Goal: Task Accomplishment & Management: Use online tool/utility

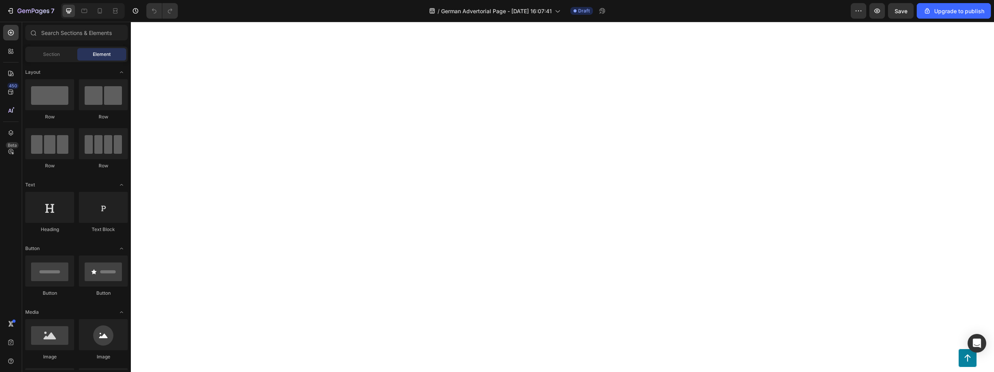
scroll to position [3576, 0]
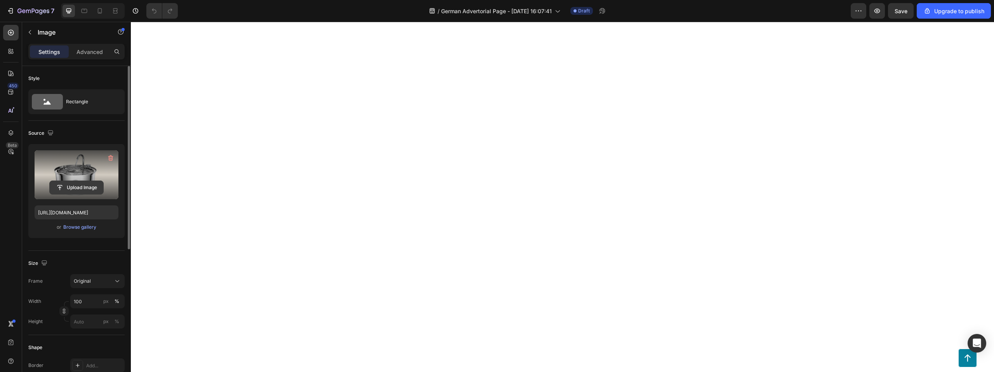
click at [76, 187] on input "file" at bounding box center [77, 187] width 54 height 13
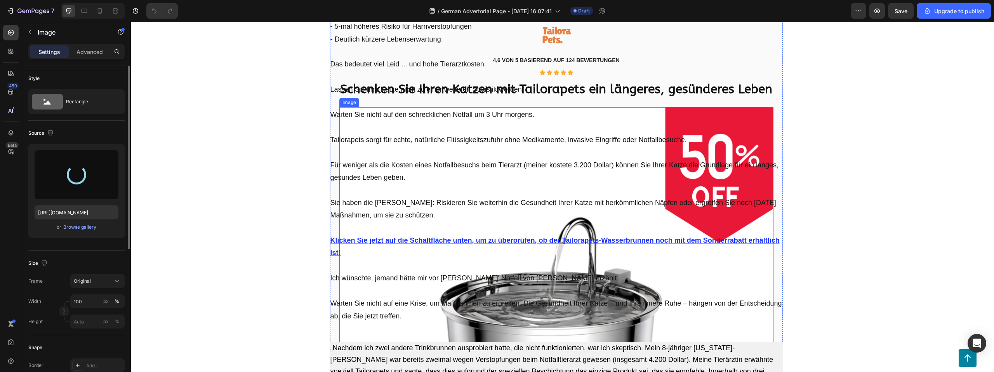
scroll to position [5815, 0]
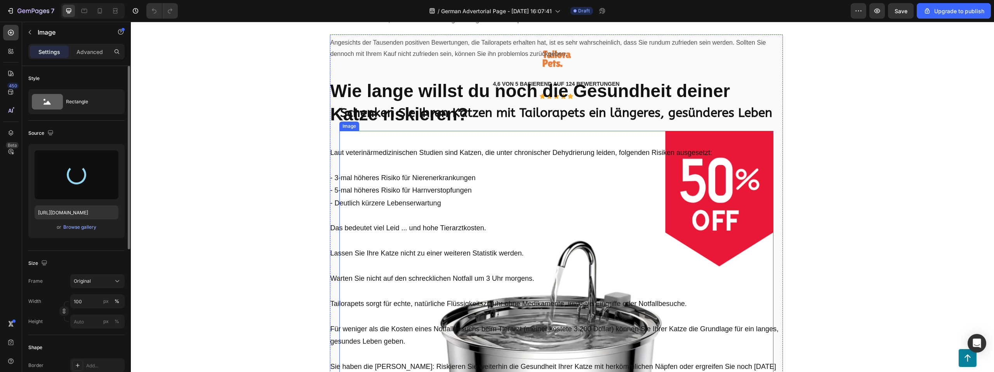
type input "[URL][DOMAIN_NAME]"
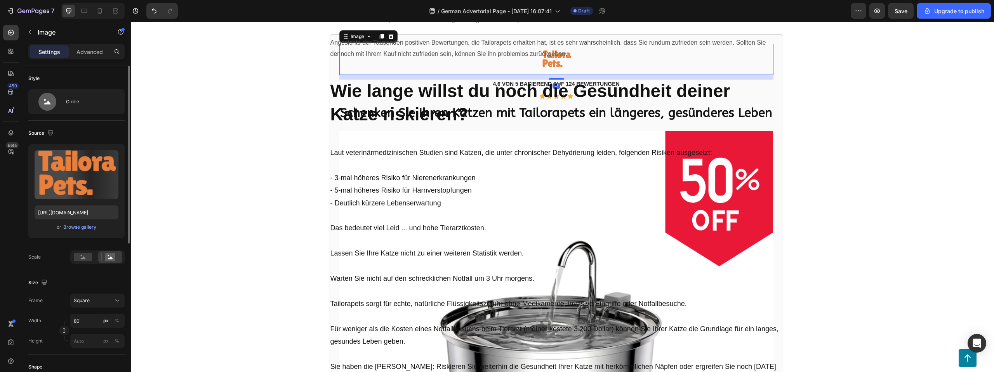
click at [481, 75] on div at bounding box center [556, 59] width 434 height 31
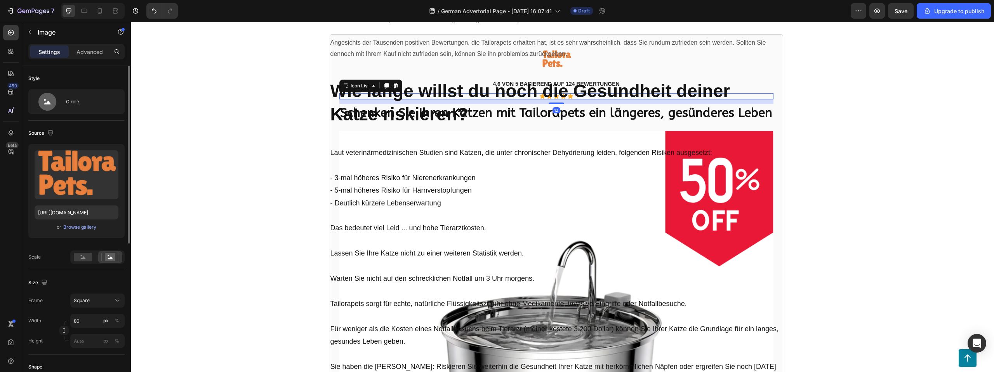
click at [449, 99] on div "Icon Icon Icon Icon Icon" at bounding box center [556, 96] width 434 height 6
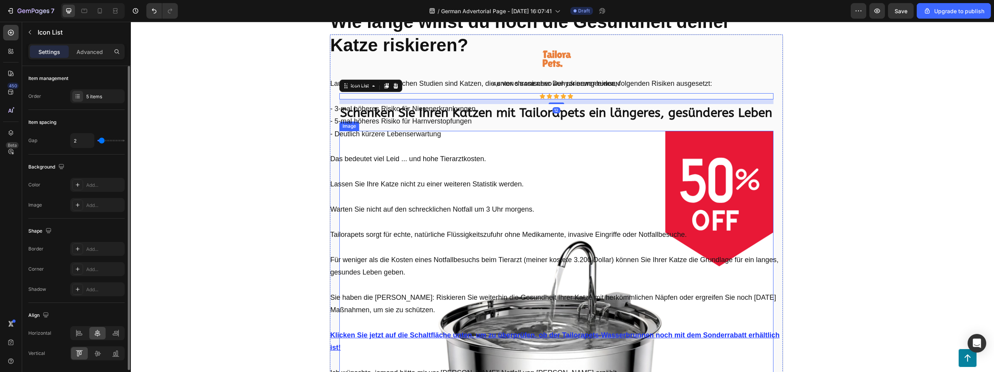
scroll to position [5739, 0]
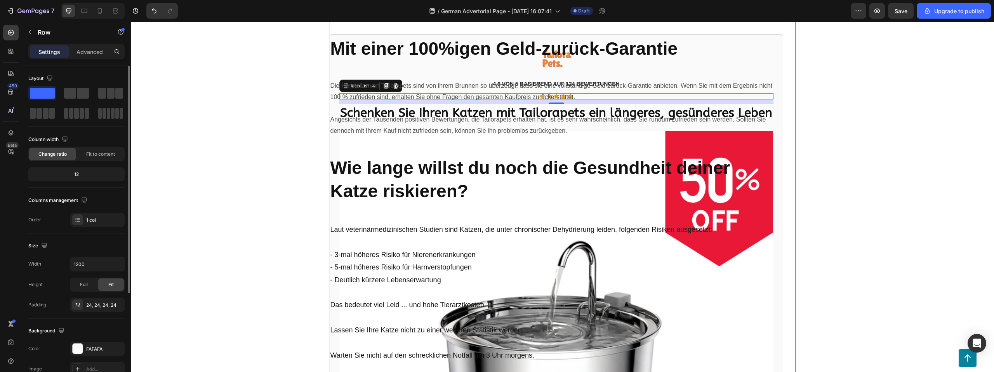
click at [449, 134] on div "Image 4,6 VON 5 BASIEREND AUF 124 BEWERTUNGEN Heading Icon Icon Icon Icon Icon …" at bounding box center [556, 332] width 453 height 597
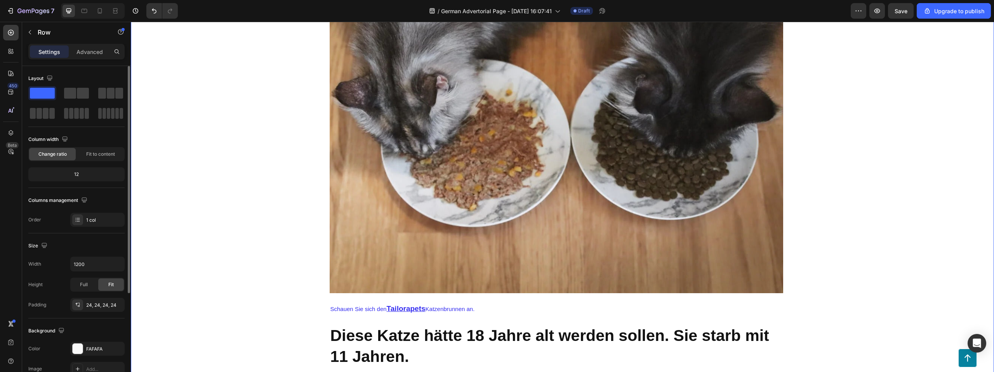
scroll to position [0, 0]
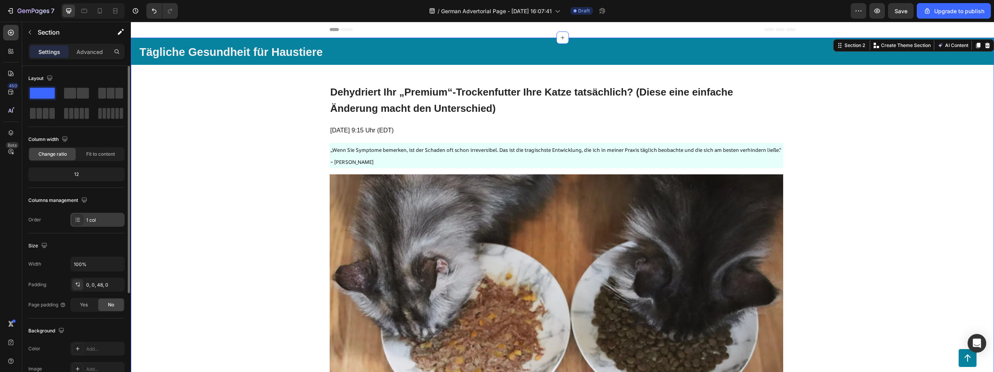
click at [86, 220] on div "1 col" at bounding box center [104, 220] width 36 height 7
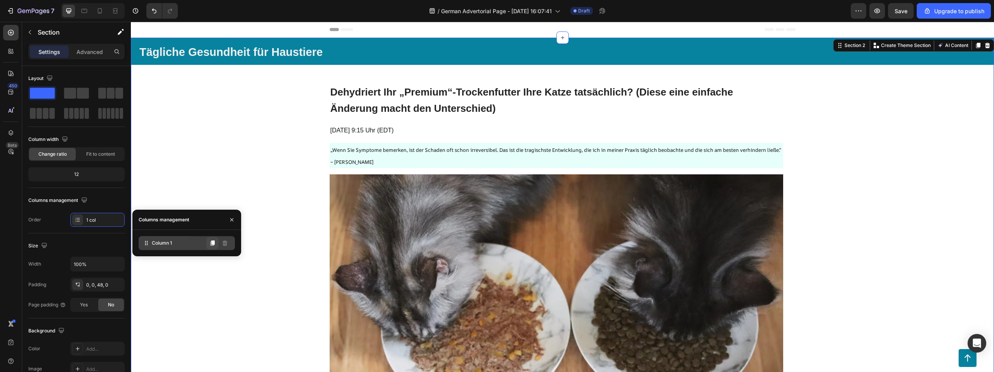
click at [212, 245] on icon at bounding box center [212, 242] width 4 height 5
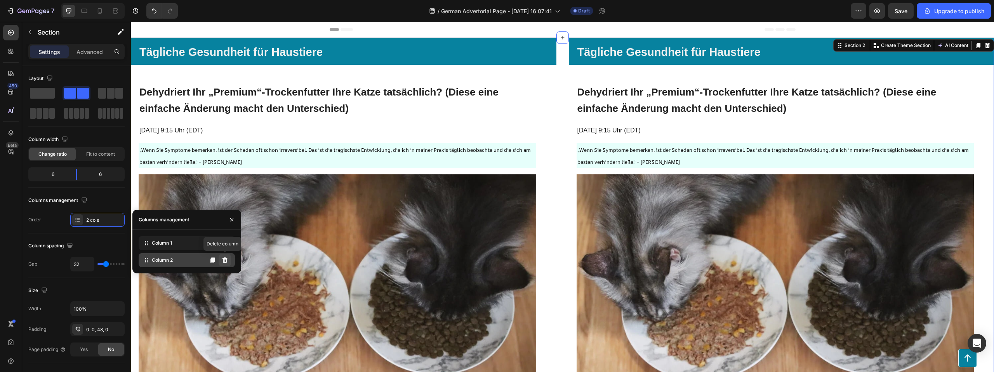
click at [224, 259] on icon at bounding box center [224, 259] width 5 height 5
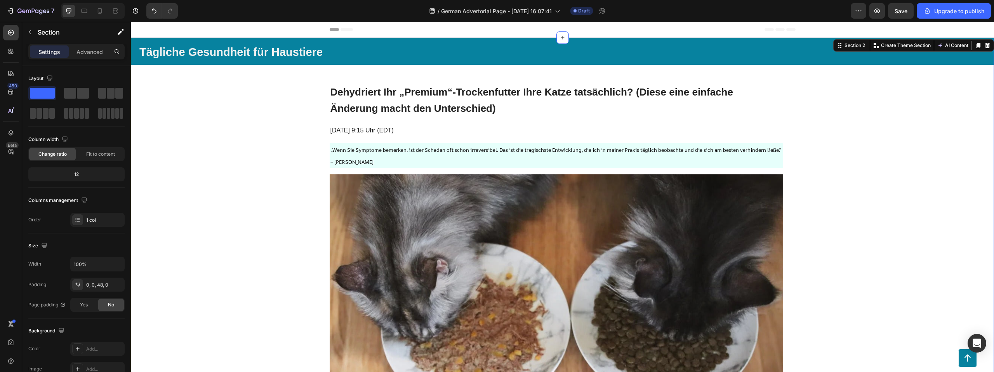
click at [73, 94] on span at bounding box center [70, 93] width 12 height 11
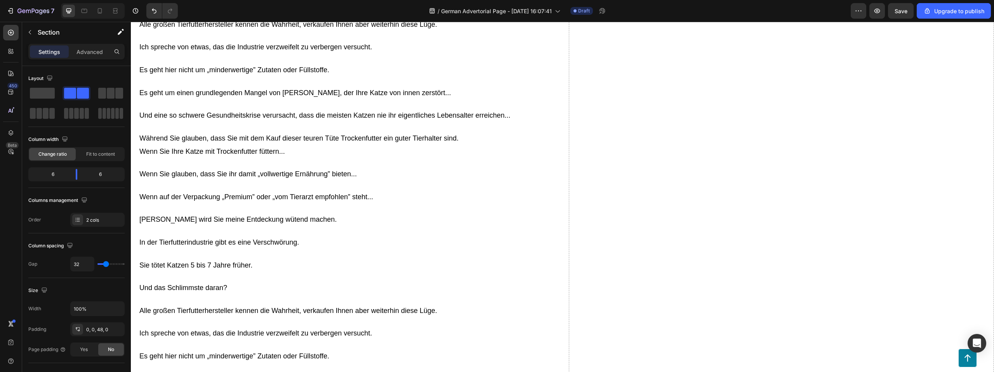
scroll to position [935, 0]
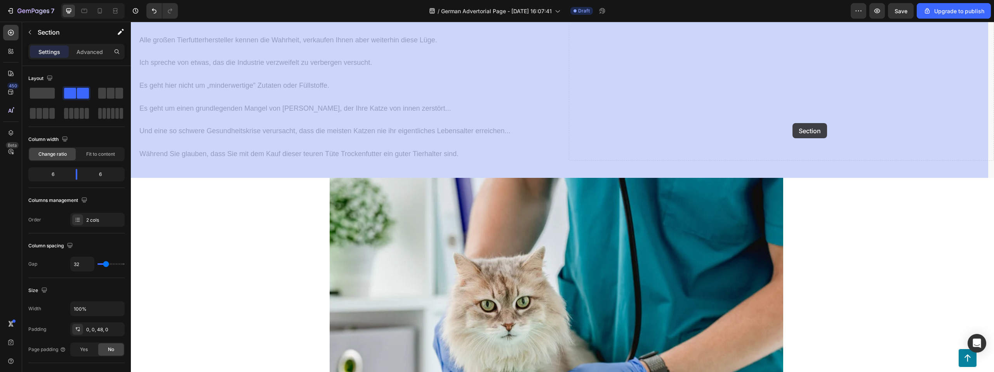
scroll to position [933, 0]
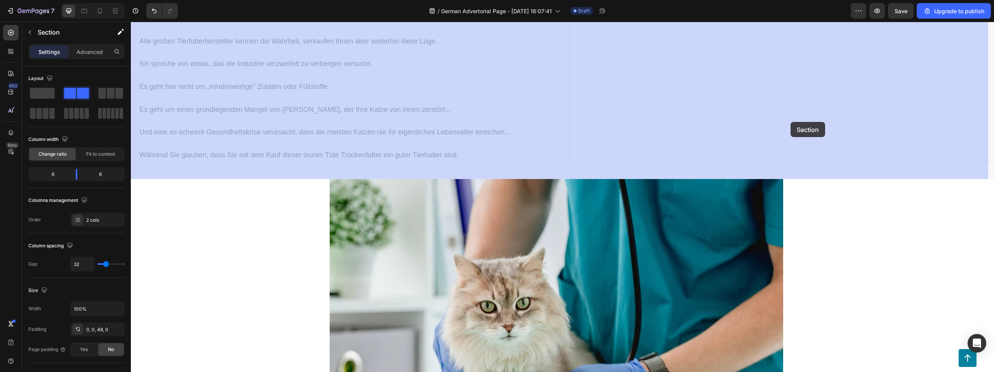
drag, startPoint x: 800, startPoint y: 157, endPoint x: 790, endPoint y: 122, distance: 36.2
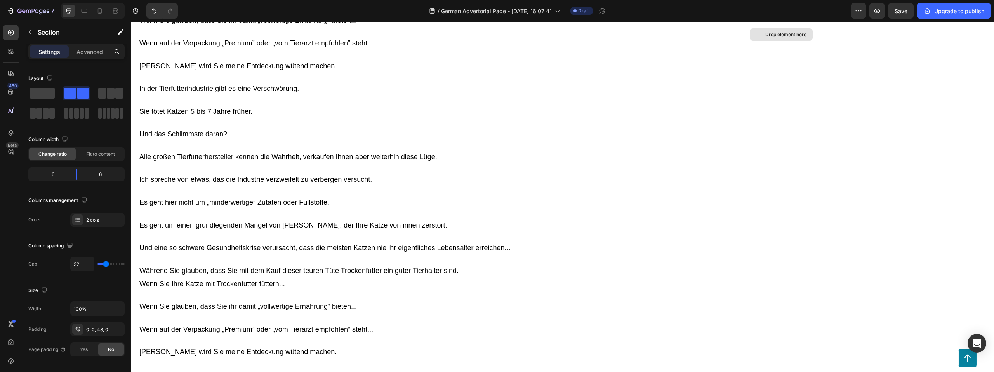
scroll to position [635, 0]
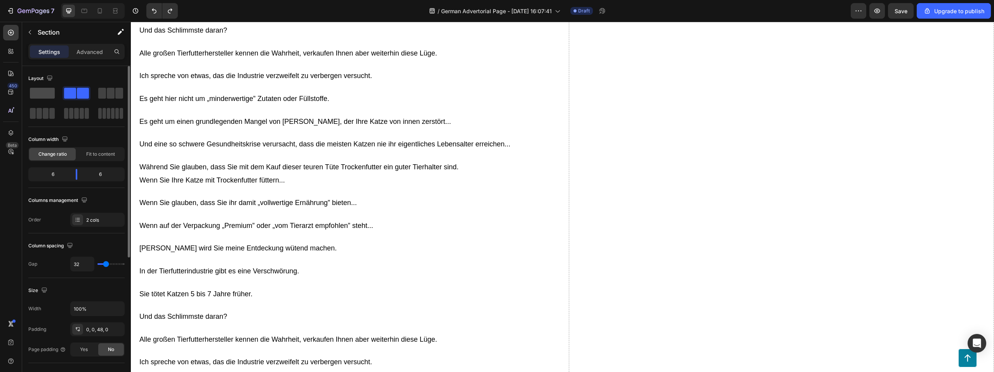
click at [46, 96] on span at bounding box center [42, 93] width 25 height 11
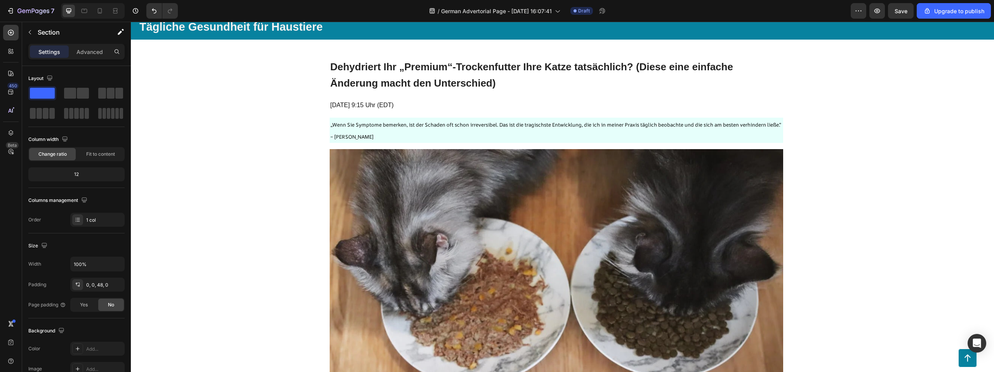
scroll to position [0, 0]
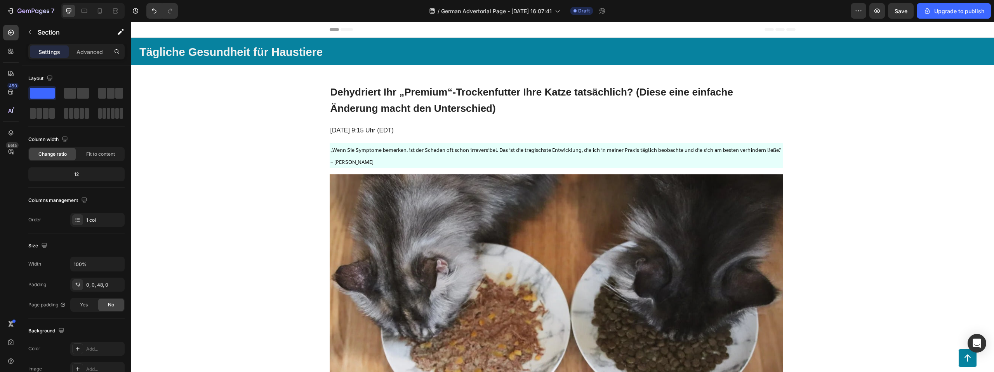
drag, startPoint x: 813, startPoint y: 121, endPoint x: 792, endPoint y: 115, distance: 21.3
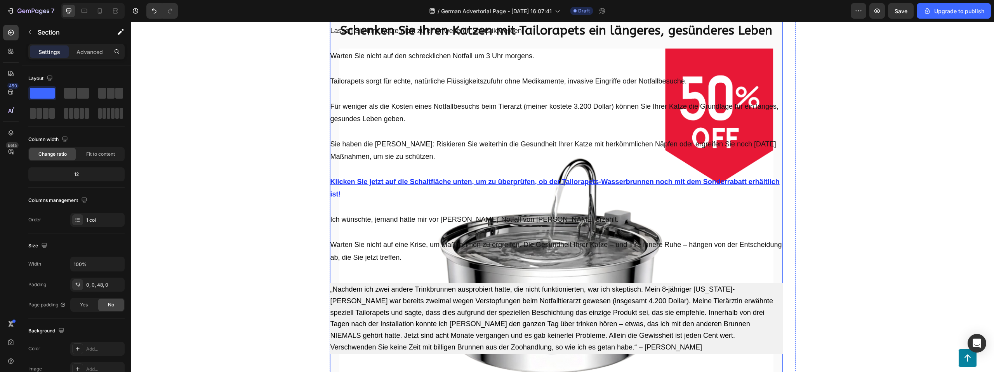
scroll to position [5828, 0]
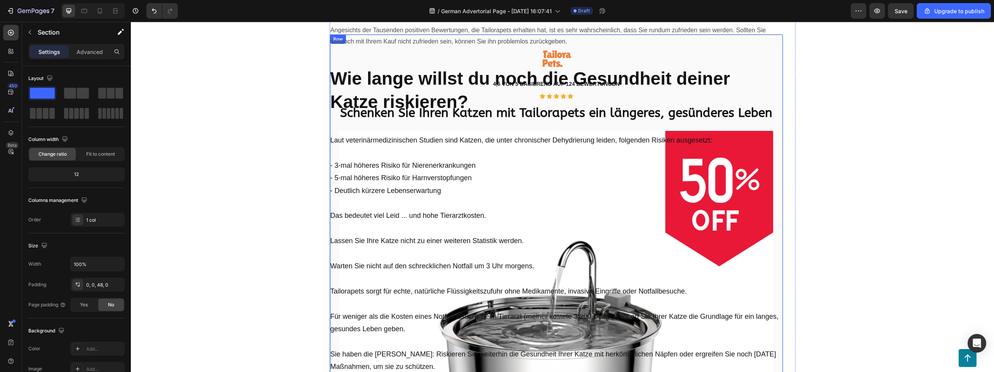
click at [367, 96] on div "Image 4,6 VON 5 BASIEREND AUF 124 BEWERTUNGEN Heading Icon Icon Icon Icon Icon …" at bounding box center [556, 332] width 434 height 577
click at [365, 45] on icon at bounding box center [368, 42] width 6 height 6
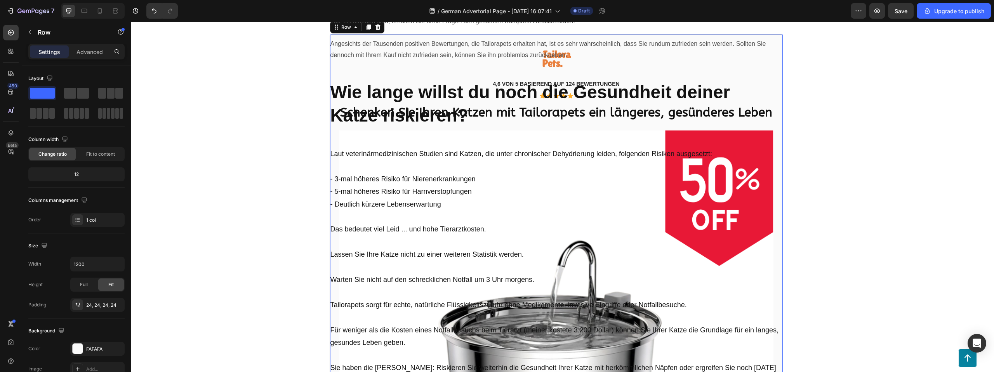
scroll to position [6433, 0]
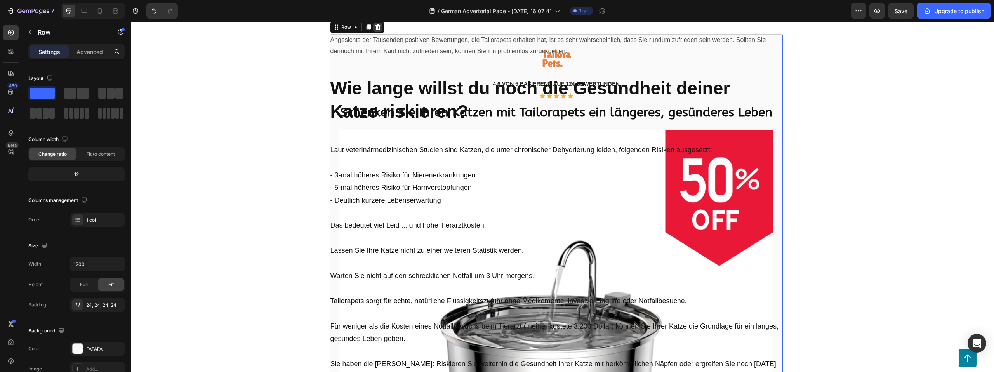
click at [377, 30] on icon at bounding box center [378, 27] width 6 height 6
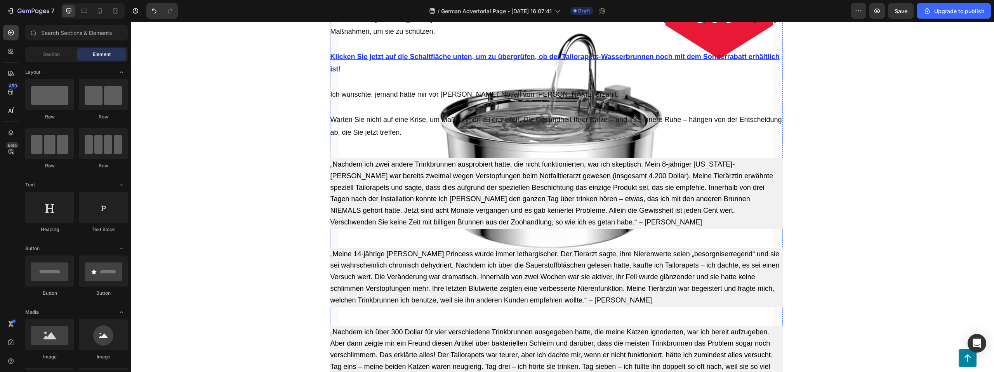
scroll to position [6155, 0]
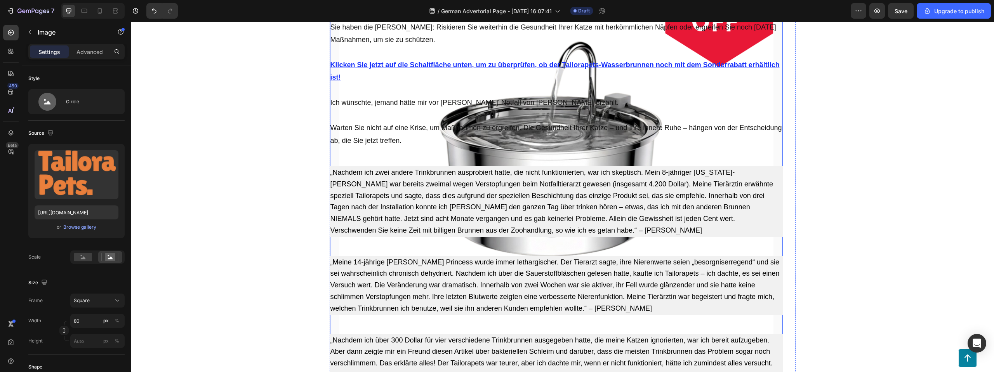
click at [443, 38] on div "Image 12 4,6 VON 5 BASIEREND AUF 124 BEWERTUNGEN Heading Icon Icon Icon Icon Ic…" at bounding box center [556, 133] width 453 height 597
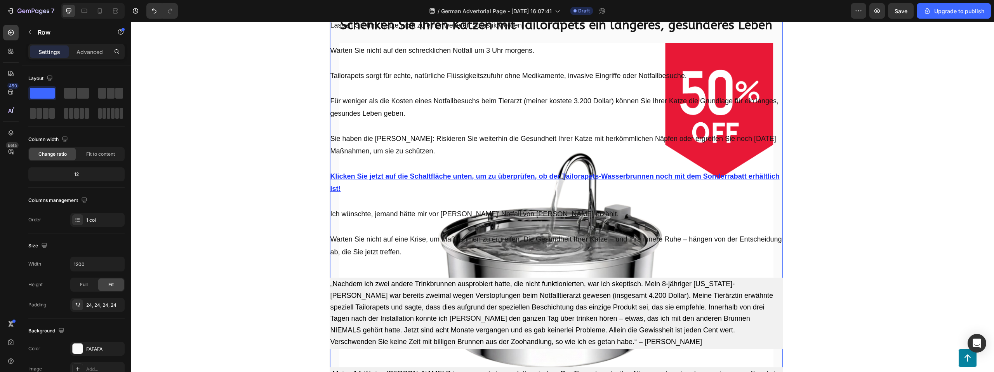
scroll to position [5992, 0]
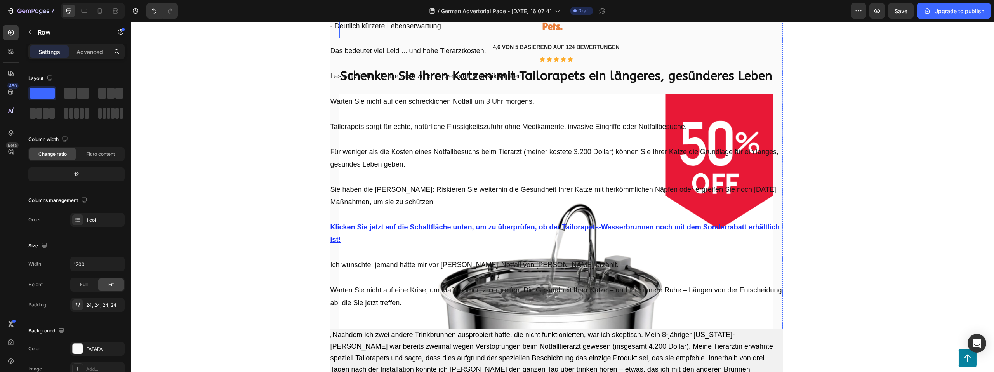
click at [468, 38] on div at bounding box center [556, 22] width 434 height 31
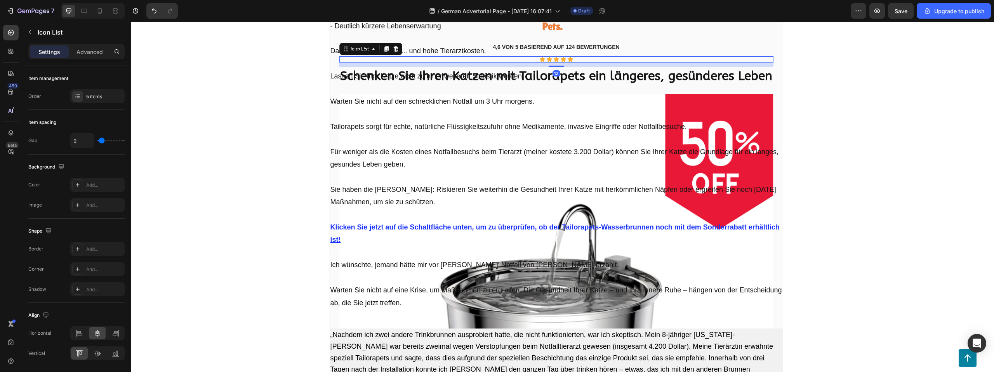
click at [345, 62] on div "Icon Icon Icon Icon Icon" at bounding box center [556, 59] width 434 height 6
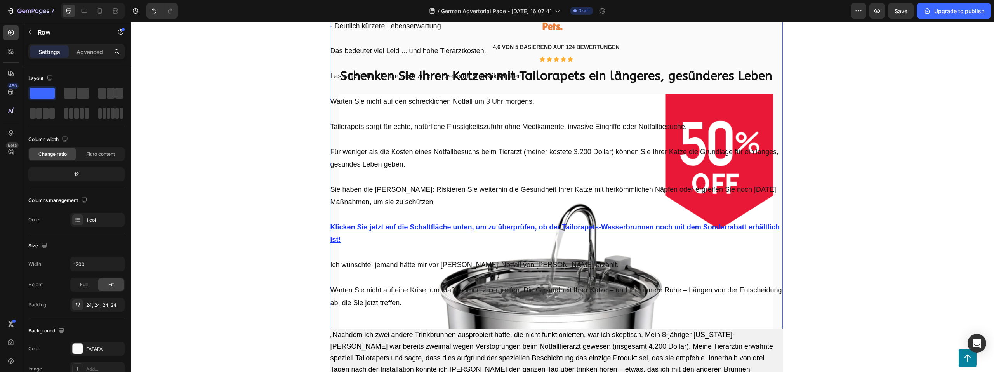
click at [332, 88] on div "Image 4,6 VON 5 BASIEREND AUF 124 BEWERTUNGEN Heading Icon Icon Icon Icon Icon …" at bounding box center [556, 295] width 453 height 597
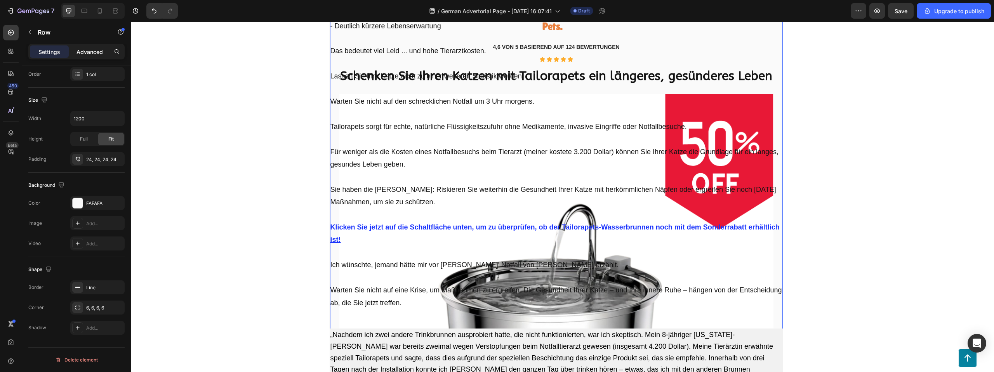
click at [85, 49] on p "Advanced" at bounding box center [89, 52] width 26 height 8
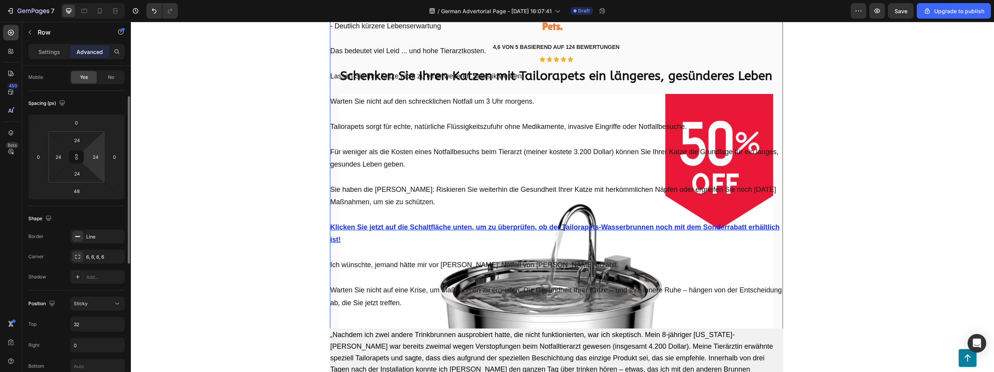
scroll to position [0, 0]
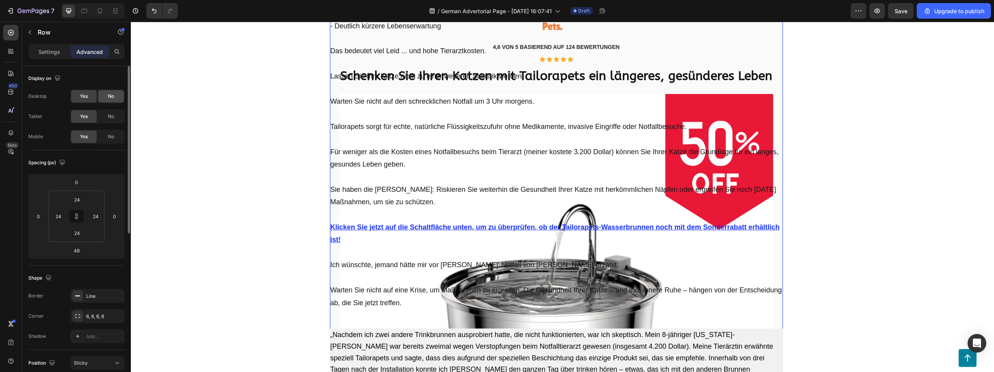
click at [108, 97] on span "No" at bounding box center [111, 96] width 6 height 7
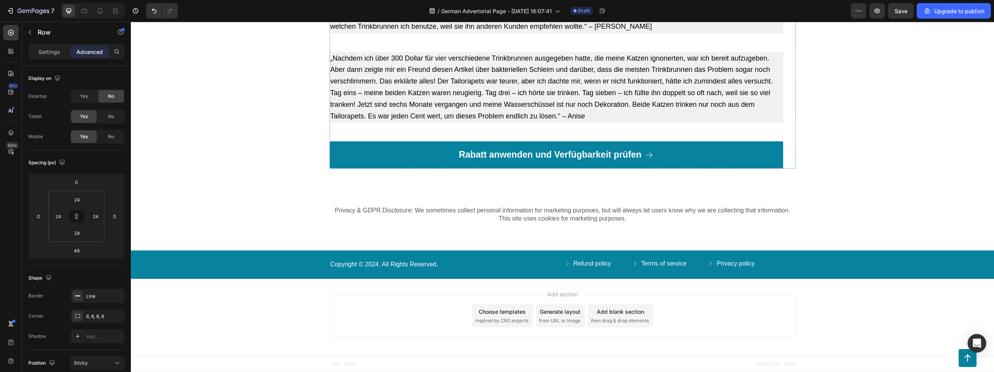
scroll to position [6529, 0]
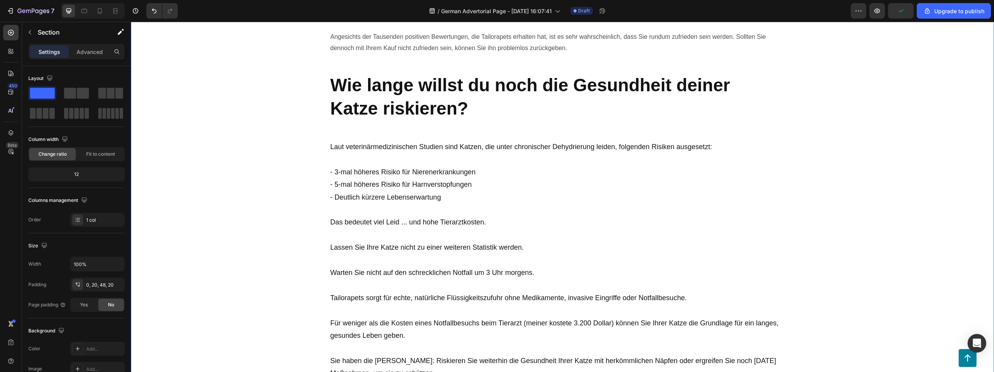
scroll to position [3734, 0]
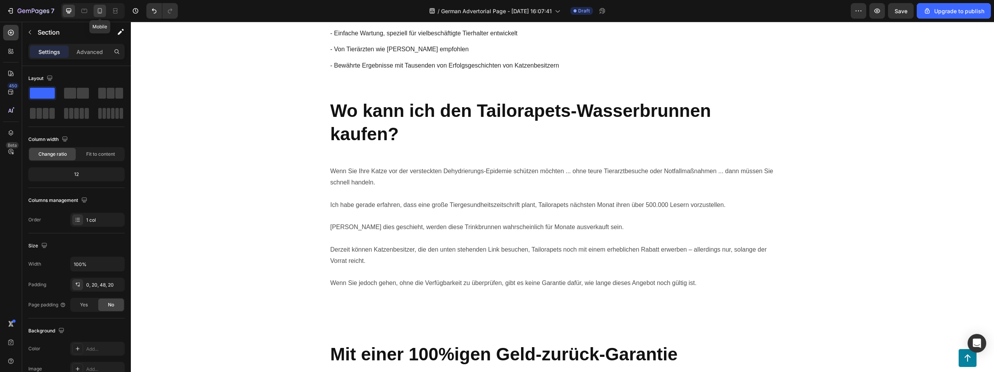
click at [98, 5] on div at bounding box center [100, 11] width 12 height 12
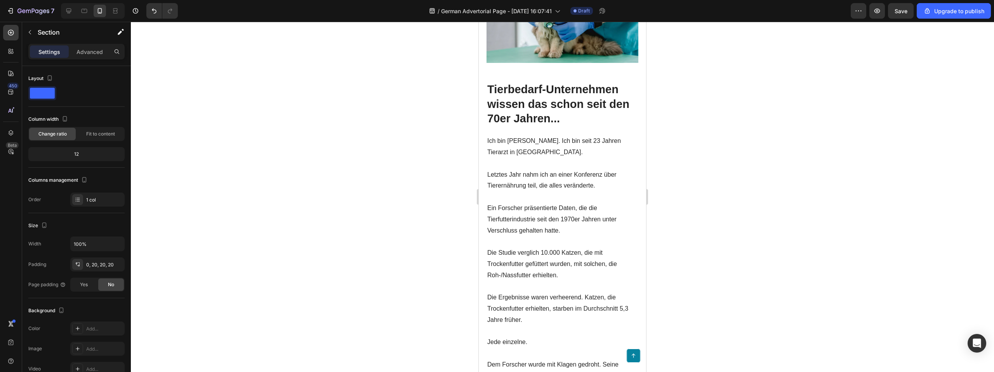
scroll to position [1535, 0]
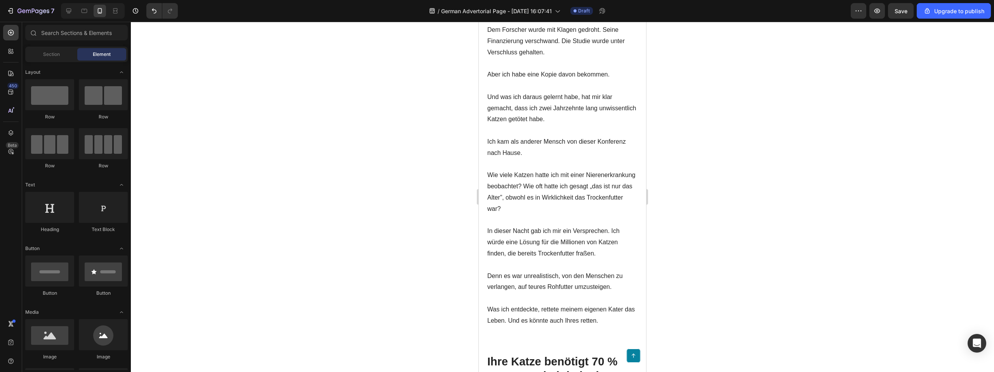
drag, startPoint x: 643, startPoint y: 94, endPoint x: 1113, endPoint y: 26, distance: 474.6
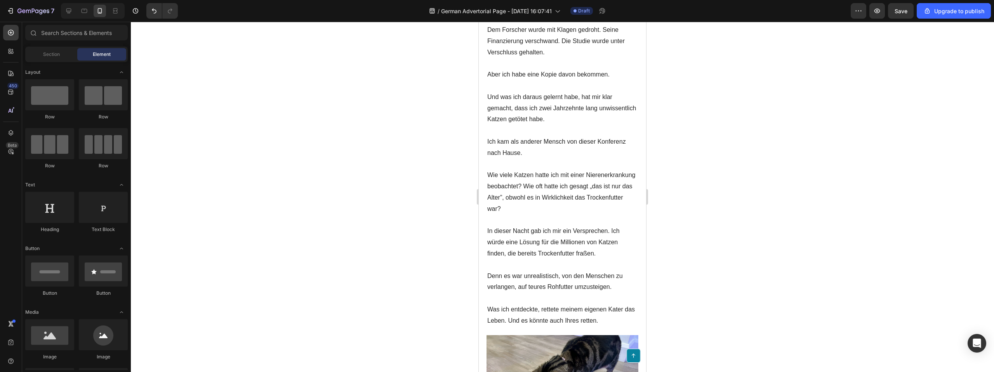
scroll to position [0, 0]
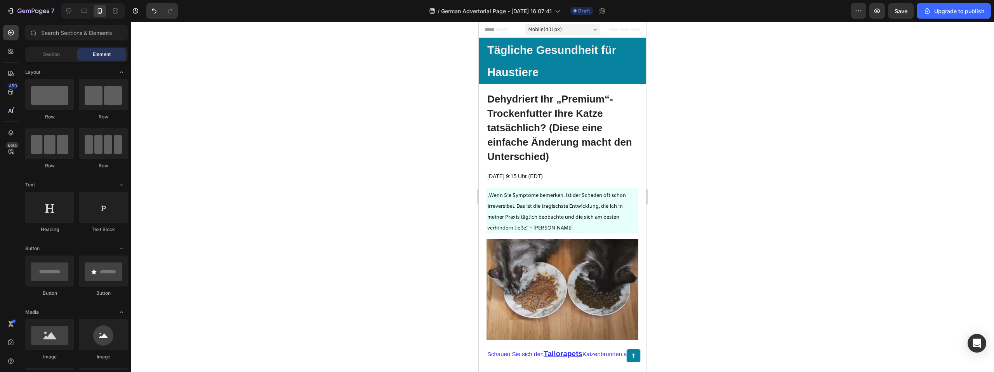
drag, startPoint x: 742, startPoint y: 166, endPoint x: 738, endPoint y: 165, distance: 4.0
click at [554, 166] on div at bounding box center [562, 197] width 863 height 350
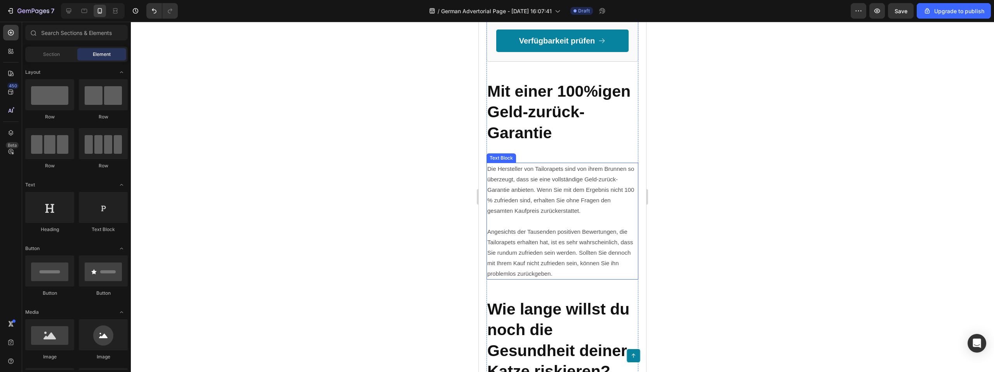
scroll to position [5969, 0]
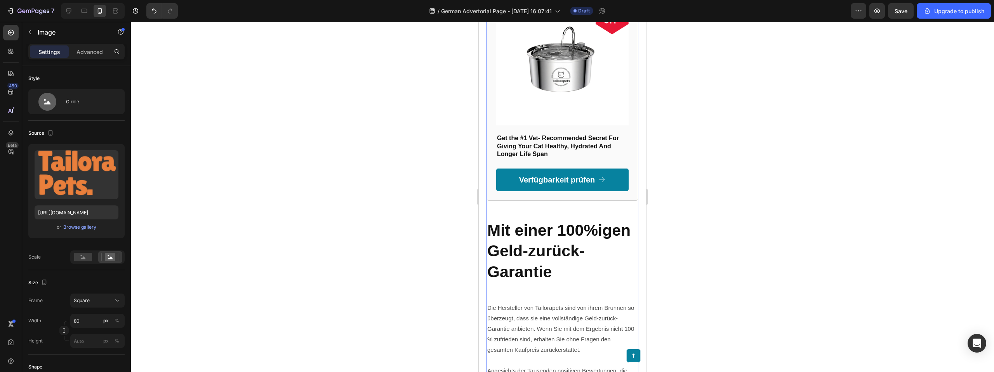
click at [494, 86] on div "Image 12 4,6 VON 5 BASIEREND AUF 124 BEWERTUNGEN Heading Icon Icon Icon Icon Ic…" at bounding box center [562, 19] width 152 height 364
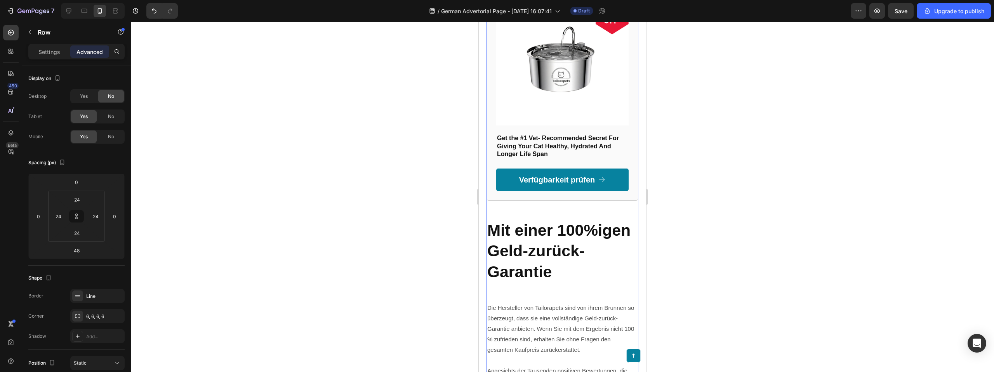
click at [490, 85] on div "Image 4,6 VON 5 BASIEREND AUF 124 BEWERTUNGEN Heading Icon Icon Icon Icon Icon …" at bounding box center [562, 19] width 152 height 364
click at [491, 80] on div "Image 4,6 VON 5 BASIEREND AUF 124 BEWERTUNGEN Heading Icon Icon Icon Icon Icon …" at bounding box center [562, 19] width 152 height 364
click at [486, 76] on div "Image 4,6 VON 5 BASIEREND AUF 124 BEWERTUNGEN Heading Icon Icon Icon Icon Icon …" at bounding box center [562, 19] width 152 height 364
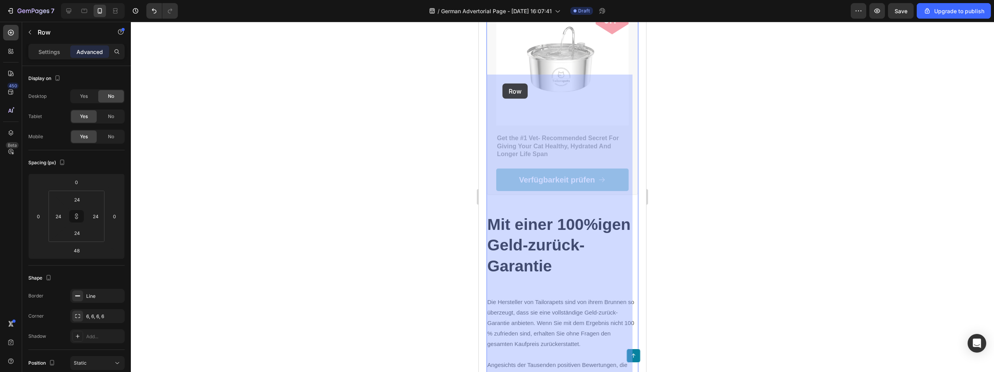
drag, startPoint x: 489, startPoint y: 74, endPoint x: 503, endPoint y: 84, distance: 16.9
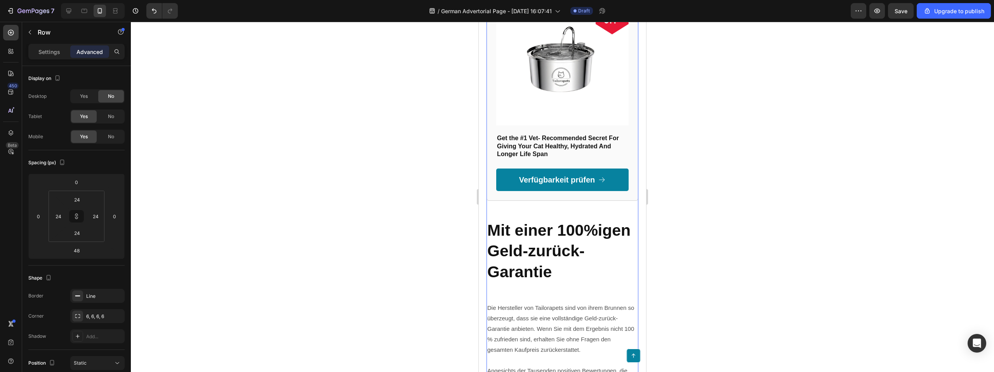
click at [490, 77] on div "Image 4,6 VON 5 BASIEREND AUF 124 BEWERTUNGEN Heading Icon Icon Icon Icon Icon …" at bounding box center [562, 19] width 152 height 364
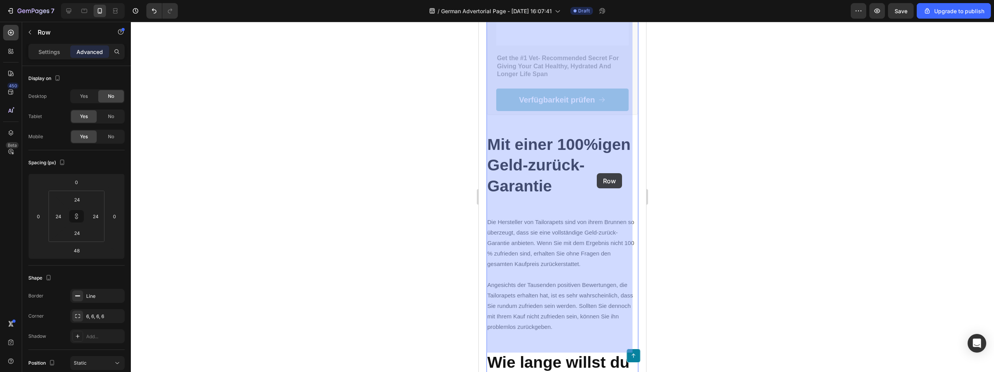
scroll to position [6216, 0]
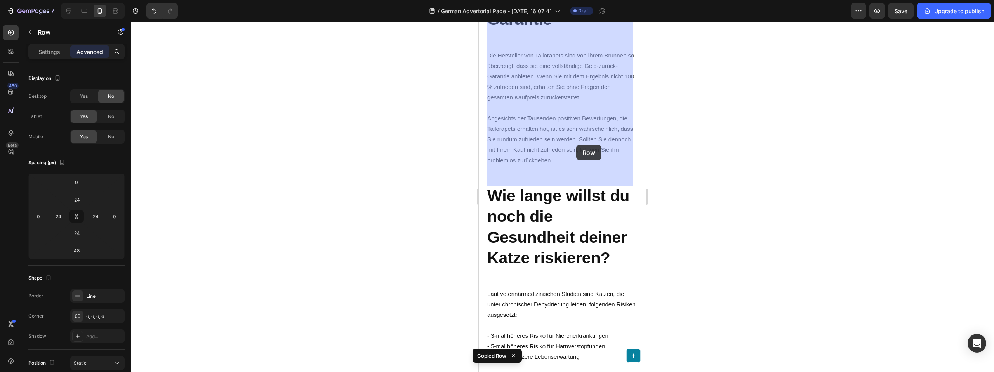
drag, startPoint x: 490, startPoint y: 76, endPoint x: 576, endPoint y: 145, distance: 110.0
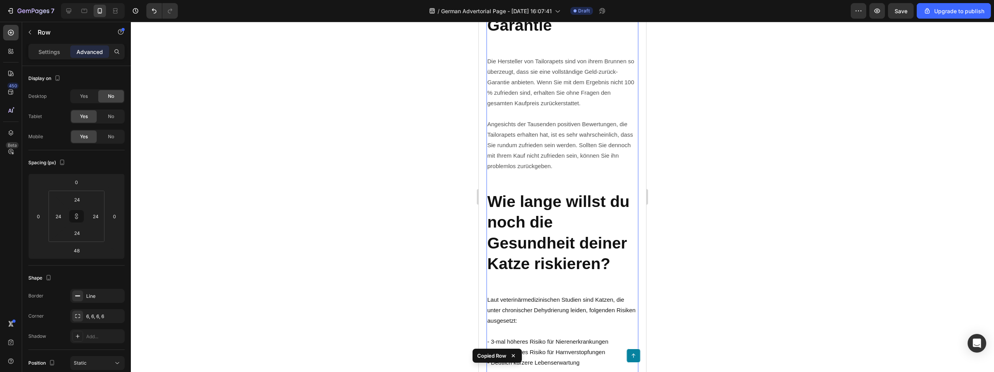
scroll to position [5570, 0]
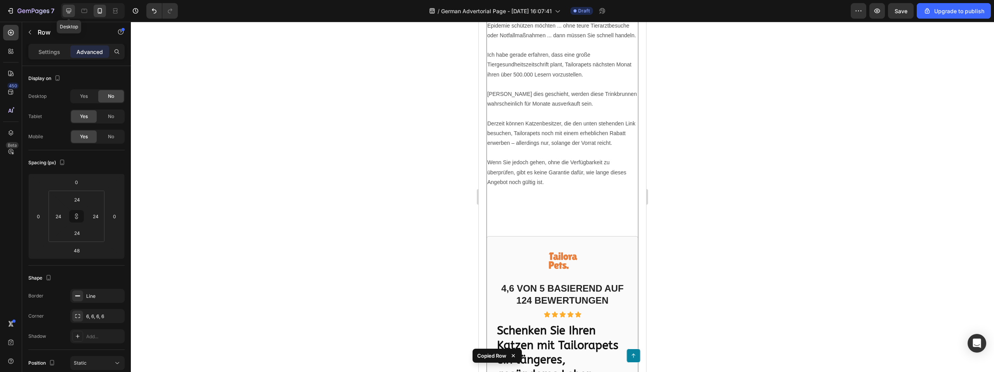
click at [65, 10] on div at bounding box center [68, 11] width 12 height 12
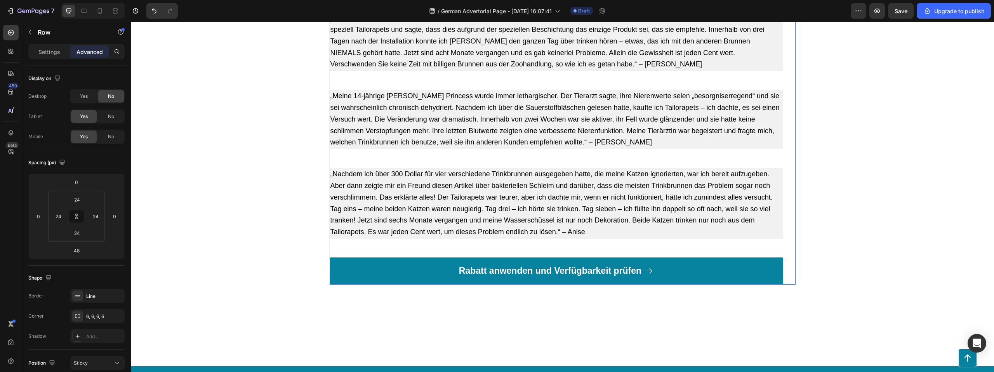
type input "0"
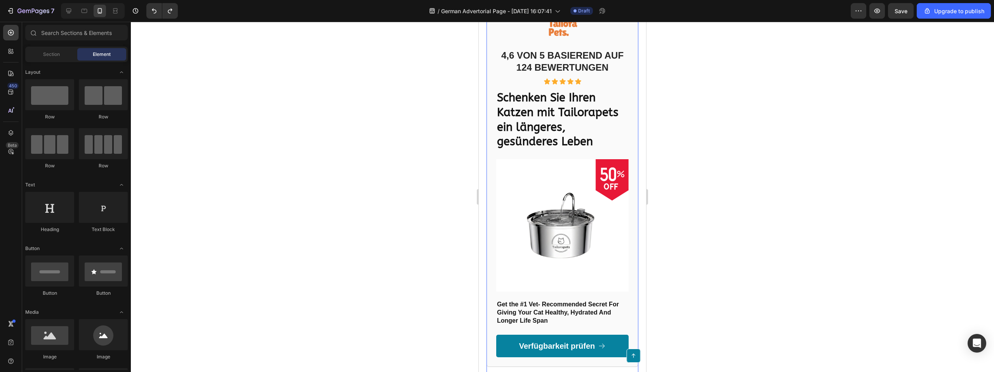
scroll to position [7722, 0]
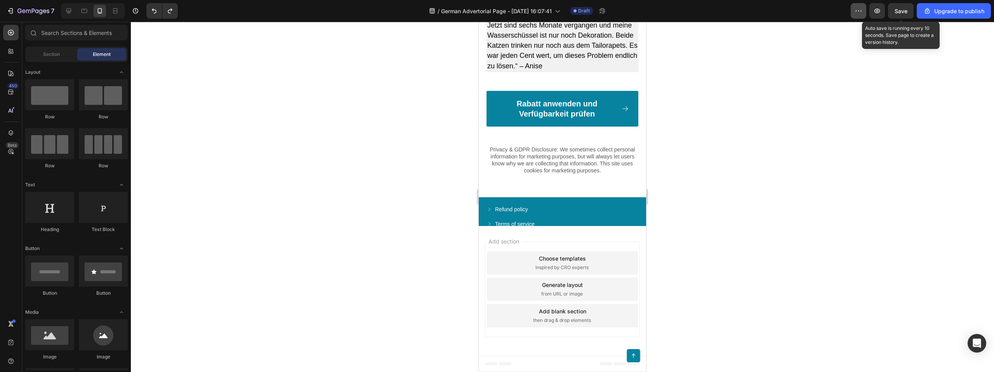
drag, startPoint x: 910, startPoint y: 12, endPoint x: 863, endPoint y: 16, distance: 47.2
click at [554, 12] on button "Save" at bounding box center [901, 11] width 26 height 16
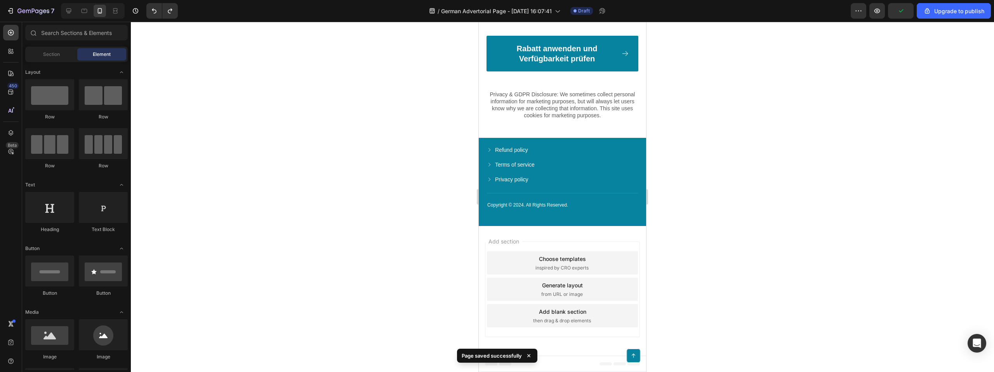
scroll to position [7743, 0]
